Goal: Information Seeking & Learning: Check status

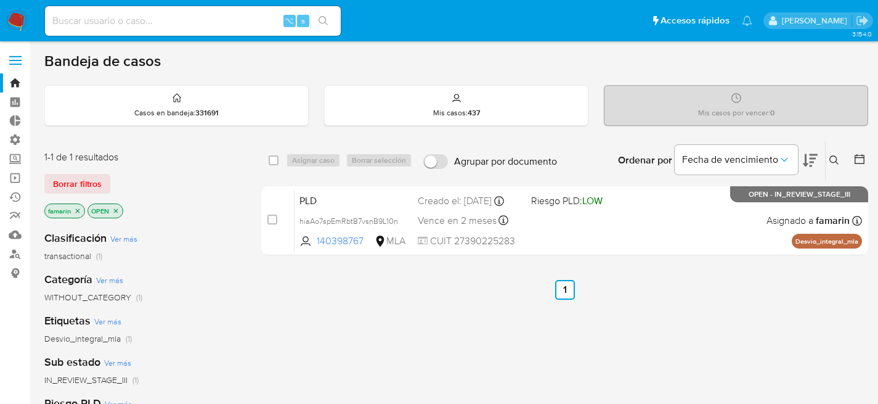
click at [197, 20] on input at bounding box center [193, 21] width 296 height 16
paste input "22719154"
type input "22719154"
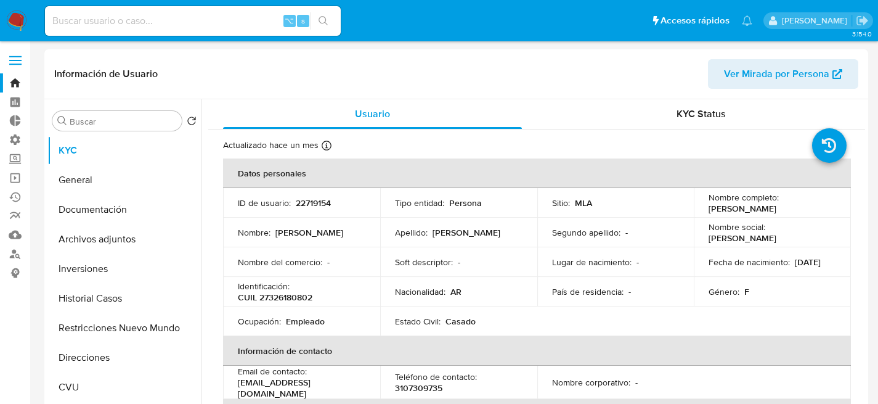
select select "10"
click at [125, 302] on button "Historial Casos" at bounding box center [119, 299] width 144 height 30
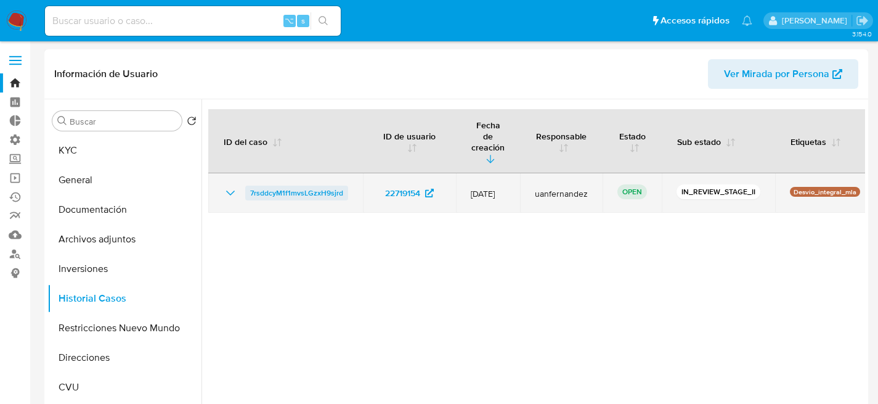
click at [292, 186] on span "7rsddcyM1f1mvsLGzxH9sjrd" at bounding box center [296, 193] width 93 height 15
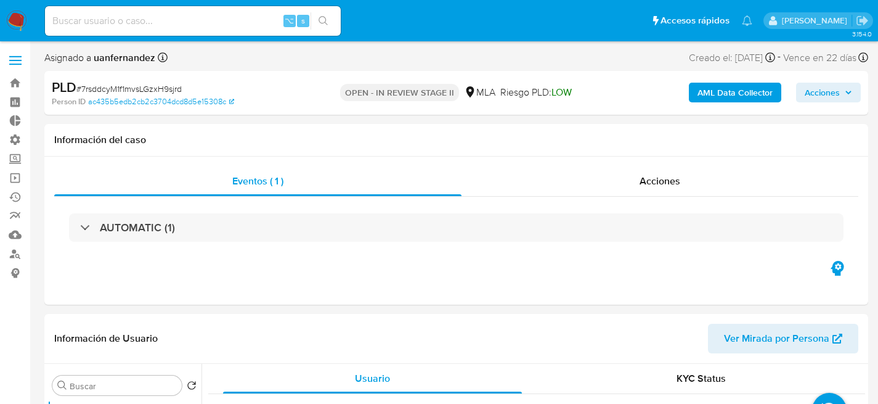
select select "10"
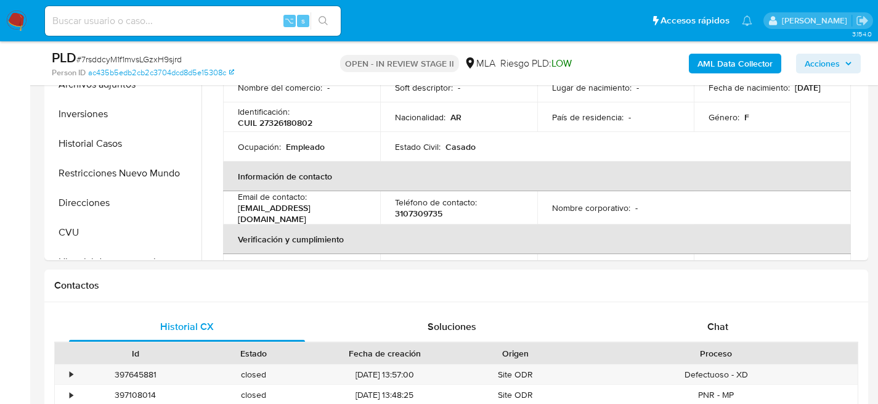
scroll to position [565, 0]
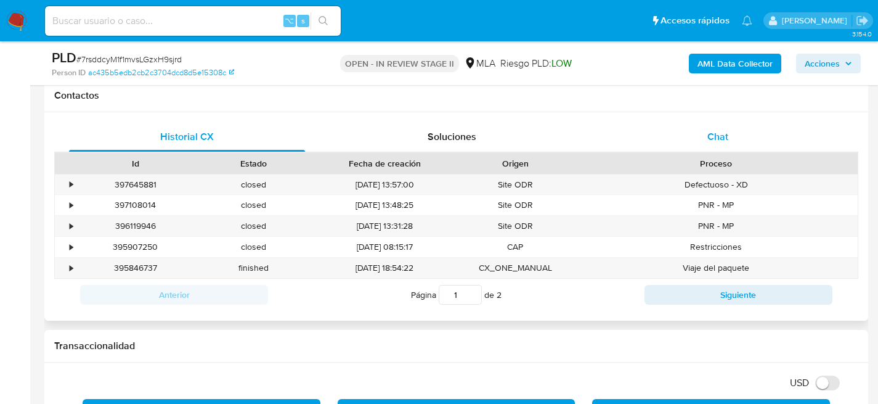
click at [713, 137] on span "Chat" at bounding box center [718, 136] width 21 height 14
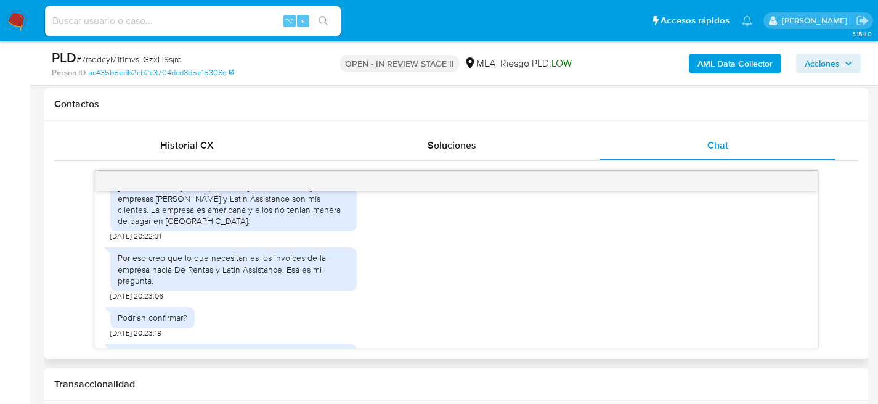
scroll to position [3065, 0]
